Goal: Information Seeking & Learning: Find specific page/section

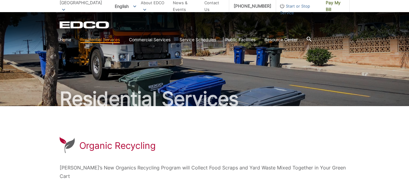
click at [311, 39] on icon at bounding box center [309, 39] width 5 height 5
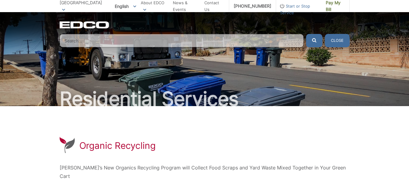
click at [264, 41] on input "Search" at bounding box center [182, 40] width 244 height 13
paste input "additional yard waste removal"
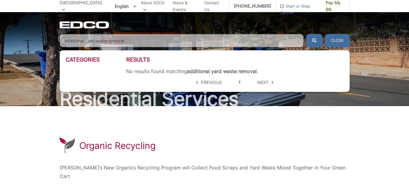
click at [235, 41] on input "additional yard waste removal" at bounding box center [182, 40] width 244 height 13
paste input "excessive yard waste"
click at [312, 41] on icon "submit" at bounding box center [314, 40] width 4 height 4
drag, startPoint x: 199, startPoint y: 40, endPoint x: 0, endPoint y: 21, distance: 200.2
click at [0, 21] on div "EDCO Logo Home Residential Services Curbside Pickup Recycling Organic Recycling…" at bounding box center [204, 29] width 409 height 35
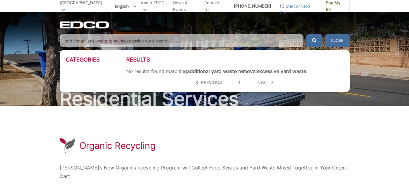
paste input "Search"
click at [306, 34] on button "submit" at bounding box center [314, 40] width 16 height 13
click at [198, 41] on input "excessive yard waste" at bounding box center [182, 40] width 244 height 13
drag, startPoint x: 198, startPoint y: 41, endPoint x: 0, endPoint y: 13, distance: 199.8
click at [0, 13] on div "EDCO Logo Home Residential Services Curbside Pickup Recycling Organic Recycling…" at bounding box center [204, 29] width 409 height 35
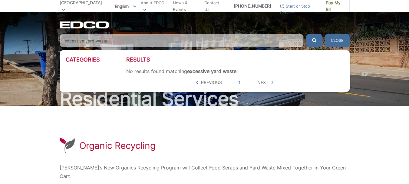
paste input "supplemental yard waste removal"
click at [306, 34] on button "submit" at bounding box center [314, 40] width 16 height 13
drag, startPoint x: 92, startPoint y: 41, endPoint x: 56, endPoint y: 39, distance: 36.4
click at [56, 39] on div "EDCO Logo Home Residential Services Curbside Pickup Recycling Organic Recycling…" at bounding box center [204, 29] width 409 height 35
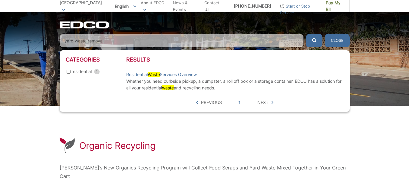
click at [306, 34] on button "submit" at bounding box center [314, 40] width 16 height 13
click at [266, 100] on span "Next" at bounding box center [262, 102] width 11 height 7
drag, startPoint x: 228, startPoint y: 82, endPoint x: 248, endPoint y: 81, distance: 20.0
click at [248, 81] on p "Whether you need curbside pickup, a dumpster, a roll off box or a storage conta…" at bounding box center [234, 84] width 217 height 13
drag, startPoint x: 239, startPoint y: 81, endPoint x: 228, endPoint y: 79, distance: 11.1
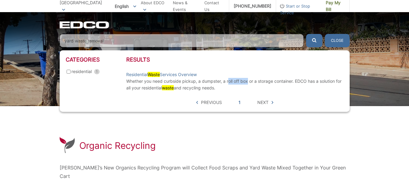
click at [228, 79] on p "Whether you need curbside pickup, a dumpster, a roll off box or a storage conta…" at bounding box center [234, 84] width 217 height 13
drag, startPoint x: 227, startPoint y: 82, endPoint x: 248, endPoint y: 78, distance: 21.6
click at [248, 78] on p "Whether you need curbside pickup, a dumpster, a roll off box or a storage conta…" at bounding box center [234, 84] width 217 height 13
copy p "roll off box"
drag, startPoint x: 219, startPoint y: 40, endPoint x: 56, endPoint y: 44, distance: 163.0
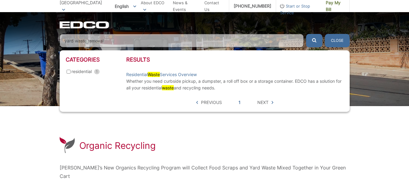
click at [56, 44] on div "EDCO Logo Home Residential Services Curbside Pickup Recycling Organic Recycling…" at bounding box center [204, 29] width 409 height 35
paste input "roll off box"
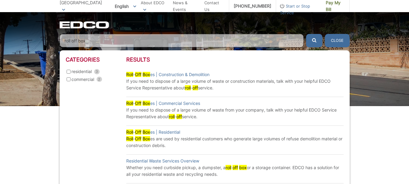
type input "roll off box"
click at [95, 132] on div "Categories residential 3 commercial 2" at bounding box center [96, 138] width 61 height 164
